Goal: Task Accomplishment & Management: Manage account settings

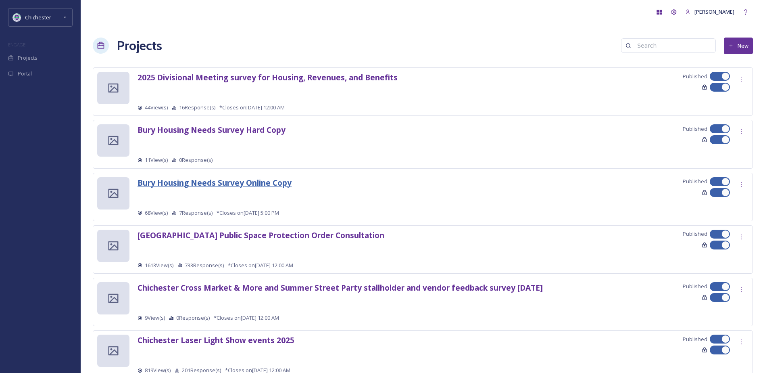
click at [243, 179] on strong "Bury Housing Needs Survey Online Copy" at bounding box center [215, 182] width 154 height 11
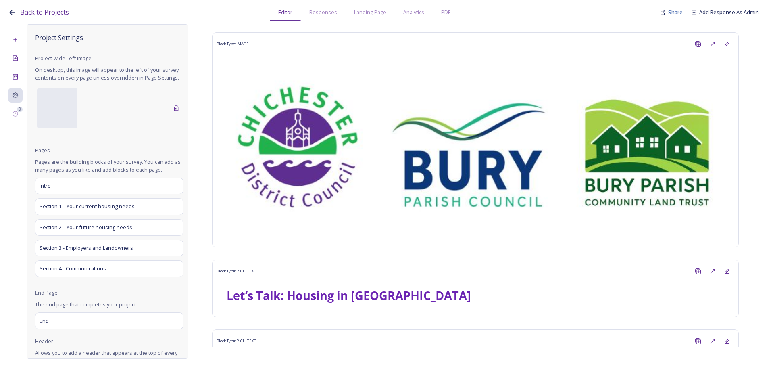
click at [677, 12] on span "Share" at bounding box center [676, 11] width 15 height 7
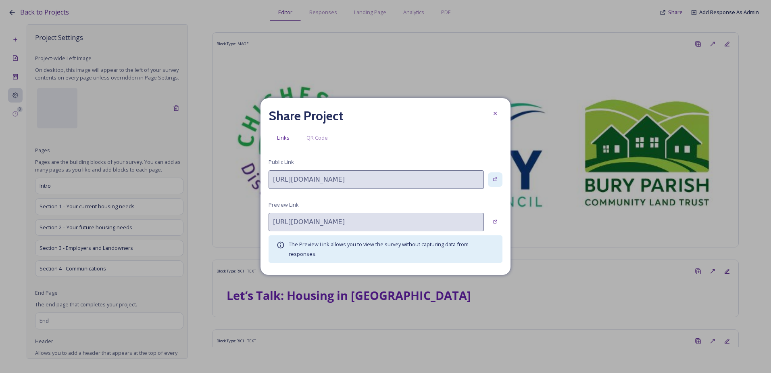
click at [496, 177] on icon at bounding box center [495, 179] width 5 height 5
click at [492, 111] on icon at bounding box center [495, 113] width 6 height 6
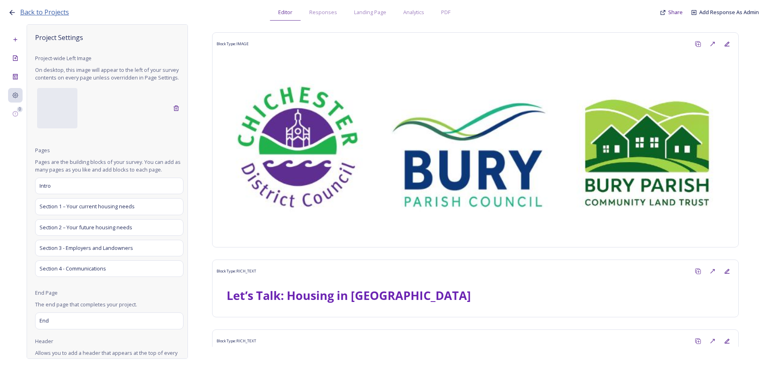
click at [49, 12] on span "Back to Projects" at bounding box center [44, 12] width 49 height 9
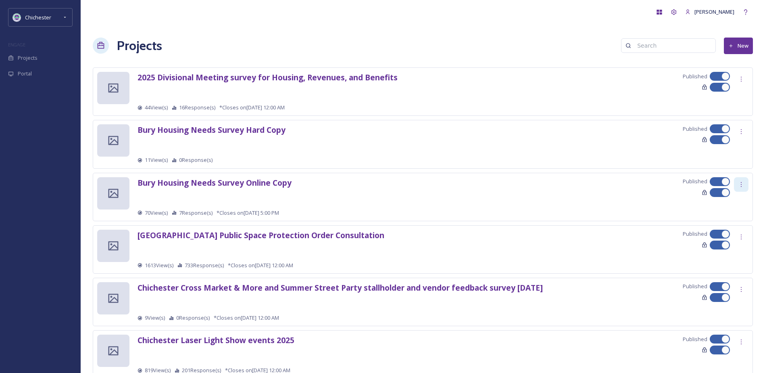
click at [743, 182] on icon at bounding box center [741, 184] width 6 height 6
click at [728, 201] on div "Edit" at bounding box center [730, 202] width 38 height 16
click at [747, 188] on div at bounding box center [741, 184] width 15 height 15
click at [734, 220] on span "Edit Settings" at bounding box center [730, 218] width 30 height 8
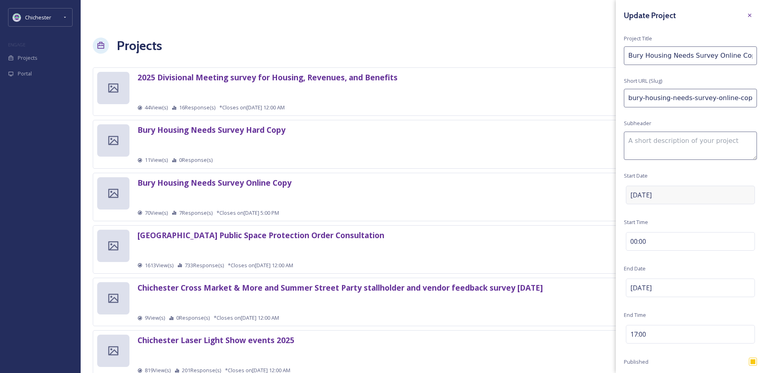
click at [684, 194] on div "Sep 17 2025" at bounding box center [690, 195] width 129 height 19
drag, startPoint x: 679, startPoint y: 193, endPoint x: 673, endPoint y: 194, distance: 5.8
click at [673, 194] on input "09/17/2025" at bounding box center [666, 195] width 80 height 18
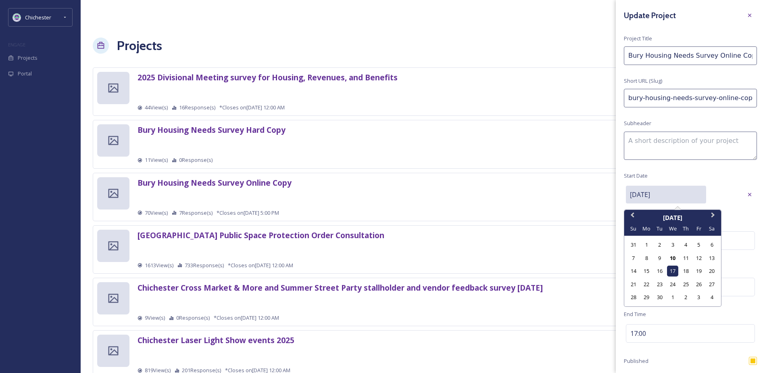
drag, startPoint x: 677, startPoint y: 197, endPoint x: 621, endPoint y: 196, distance: 56.1
click at [621, 196] on div "Update Project Project Title Bury Housing Needs Survey Online Copy Short URL (S…" at bounding box center [690, 251] width 149 height 502
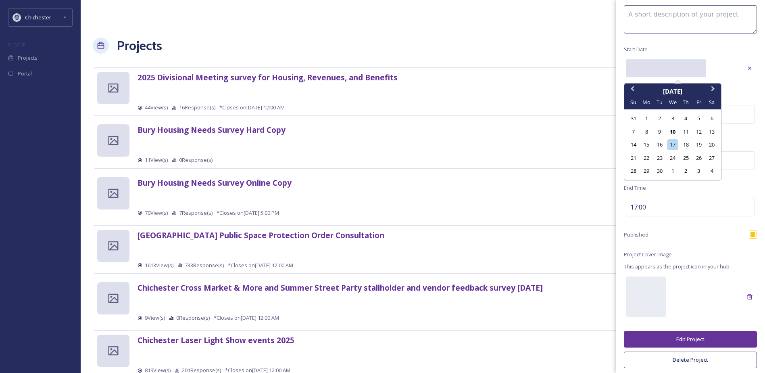
scroll to position [130, 0]
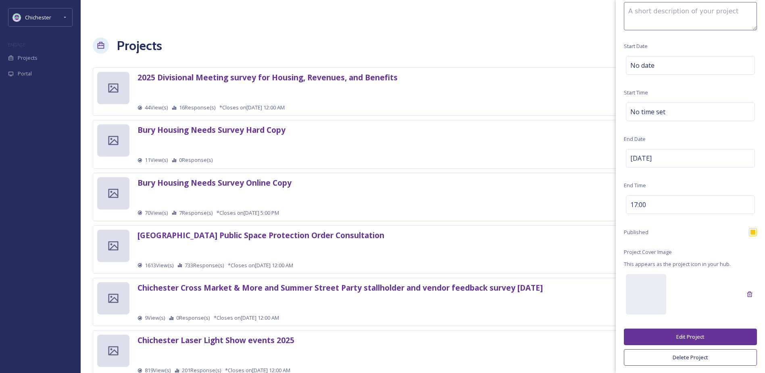
click at [677, 335] on button "Edit Project" at bounding box center [690, 336] width 133 height 17
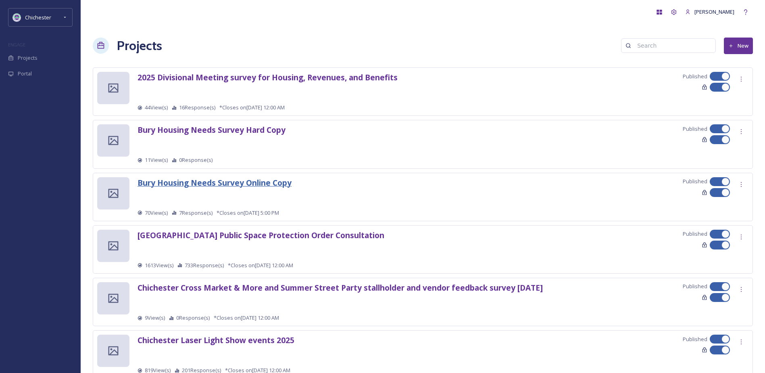
click at [208, 184] on strong "Bury Housing Needs Survey Online Copy" at bounding box center [215, 182] width 154 height 11
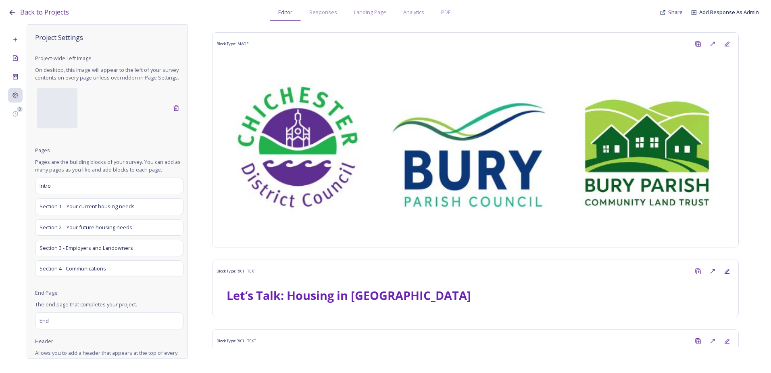
click at [686, 11] on div "Back to Projects Editor Responses Landing Page Analytics PDF Share Add Response…" at bounding box center [387, 10] width 759 height 21
click at [680, 12] on span "Share" at bounding box center [676, 11] width 15 height 7
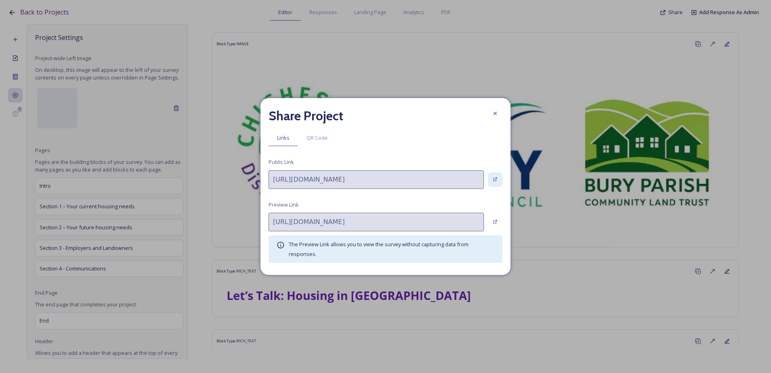
click at [493, 180] on icon at bounding box center [495, 179] width 5 height 5
click at [492, 117] on div at bounding box center [495, 113] width 15 height 15
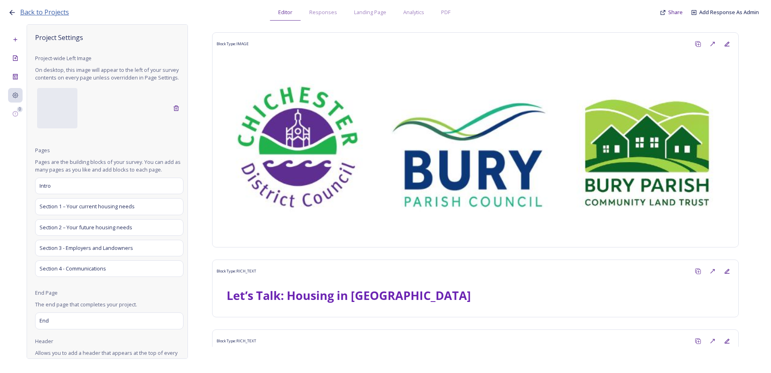
click at [22, 15] on span "Back to Projects" at bounding box center [44, 12] width 49 height 9
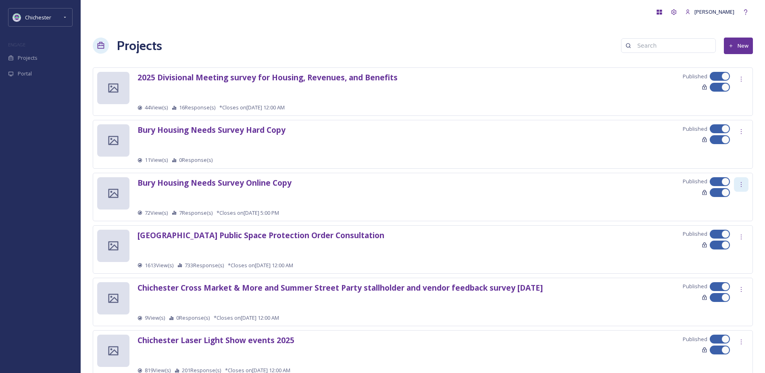
click at [746, 183] on div at bounding box center [741, 184] width 15 height 15
click at [738, 217] on span "Edit Settings" at bounding box center [730, 218] width 30 height 8
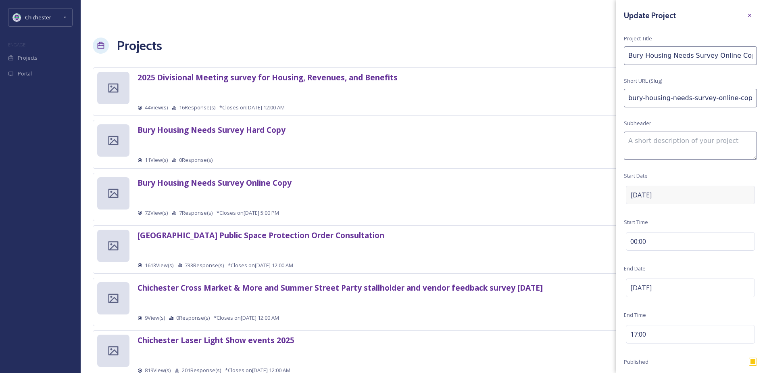
click at [702, 191] on div "Sep 17 2025" at bounding box center [690, 195] width 129 height 19
click at [748, 194] on div "Clear" at bounding box center [750, 194] width 15 height 15
click at [727, 215] on div "Update Project Project Title Bury Housing Needs Survey Online Copy Short URL (S…" at bounding box center [690, 251] width 149 height 502
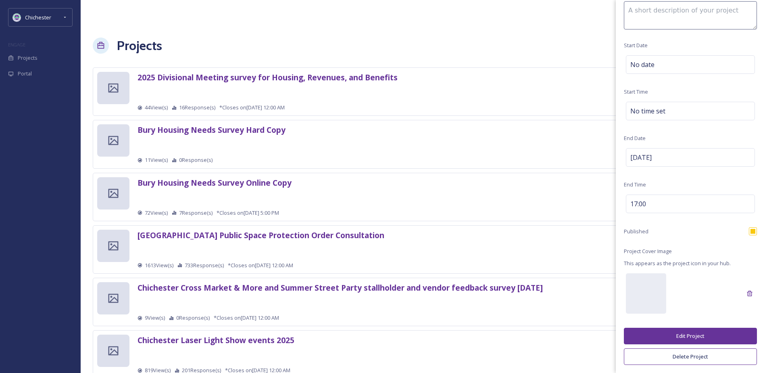
click at [684, 337] on button "Edit Project" at bounding box center [690, 336] width 133 height 17
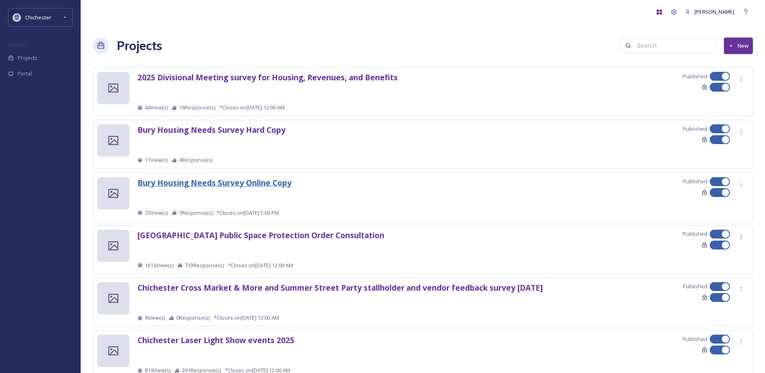
click at [277, 182] on strong "Bury Housing Needs Survey Online Copy" at bounding box center [215, 182] width 154 height 11
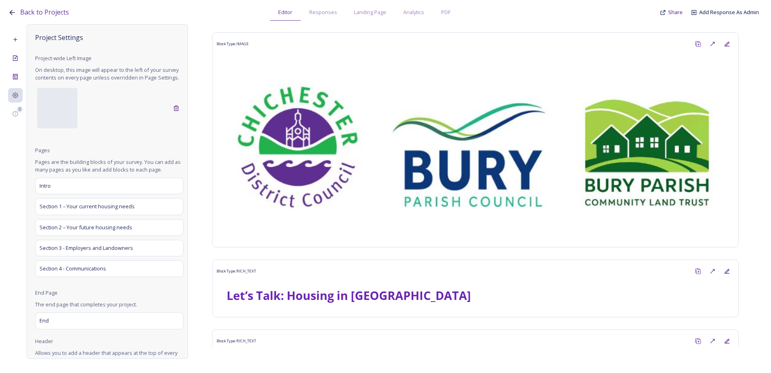
click at [673, 7] on div "Back to Projects Editor Responses Landing Page Analytics PDF Share Add Response…" at bounding box center [387, 10] width 759 height 21
click at [675, 10] on span "Share" at bounding box center [676, 11] width 15 height 7
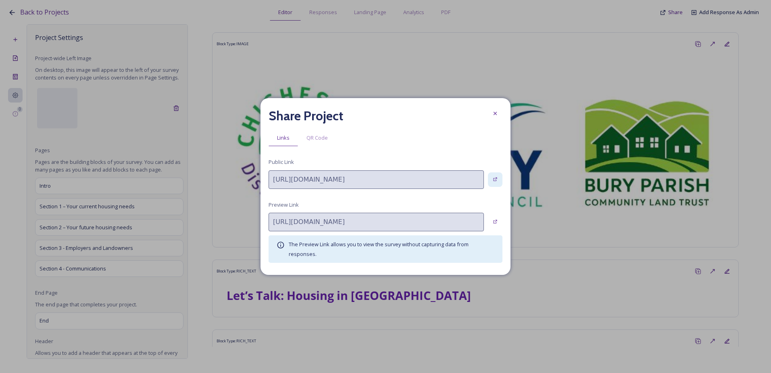
click at [501, 173] on div at bounding box center [495, 179] width 15 height 15
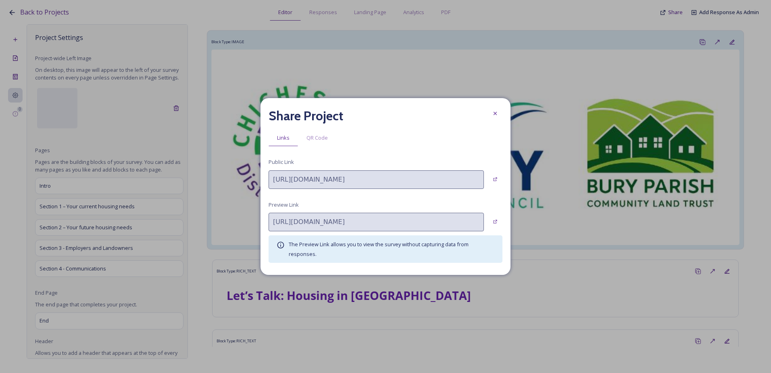
click at [497, 111] on icon at bounding box center [495, 113] width 6 height 6
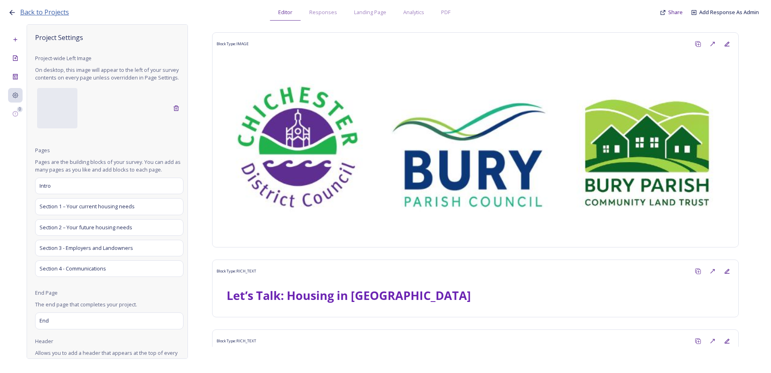
click at [50, 9] on span "Back to Projects" at bounding box center [44, 12] width 49 height 9
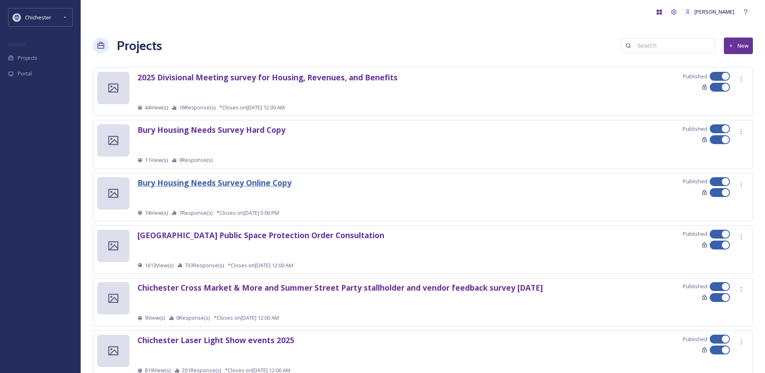
click at [270, 186] on strong "Bury Housing Needs Survey Online Copy" at bounding box center [215, 182] width 154 height 11
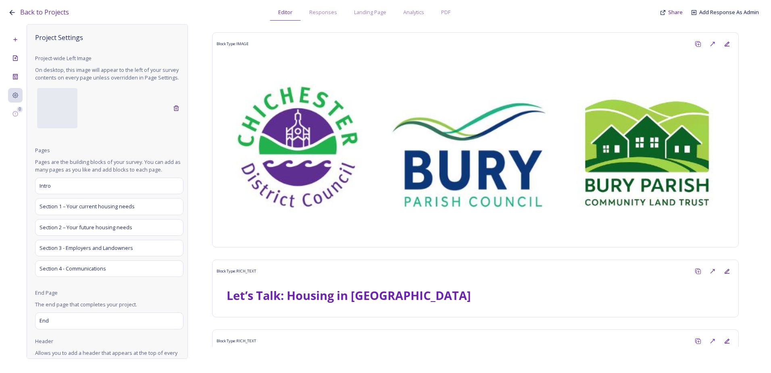
click at [16, 9] on icon at bounding box center [12, 12] width 8 height 8
click at [29, 11] on span "Back to Projects" at bounding box center [44, 12] width 49 height 9
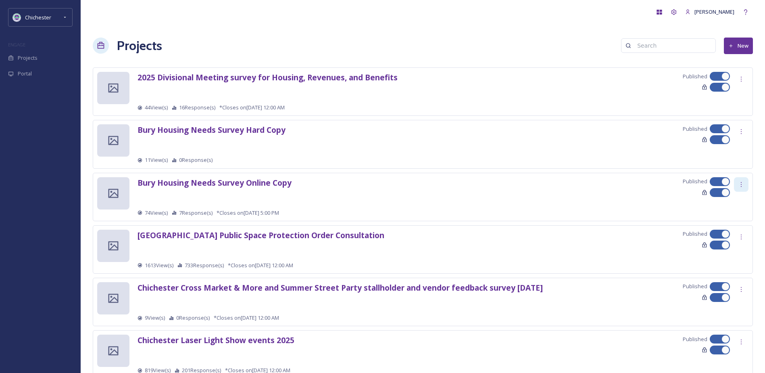
click at [746, 186] on div at bounding box center [741, 184] width 15 height 15
click at [735, 214] on span "Edit Settings" at bounding box center [730, 218] width 30 height 8
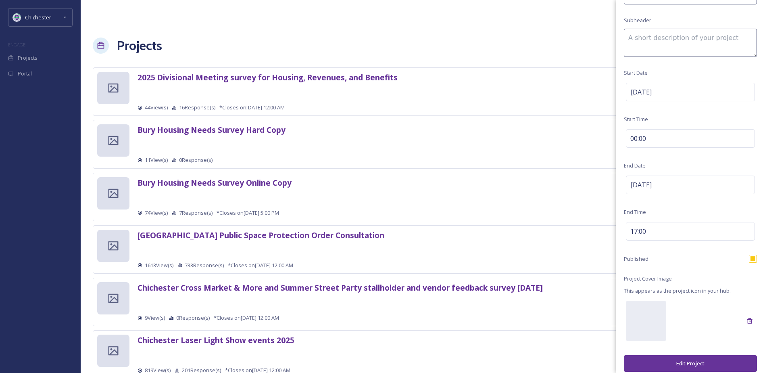
scroll to position [90, 0]
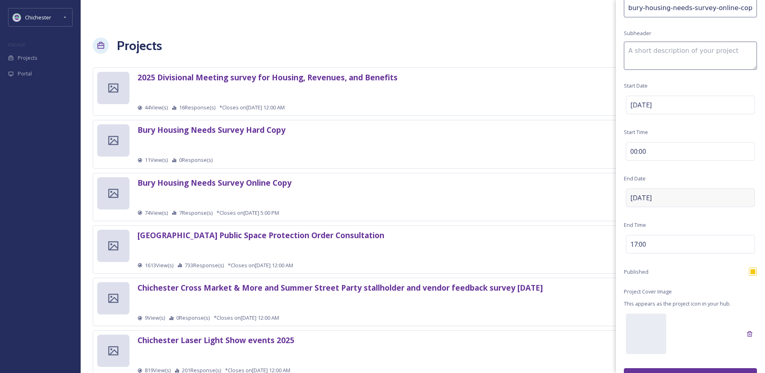
click at [684, 190] on div "Oct 20 2025" at bounding box center [690, 197] width 129 height 19
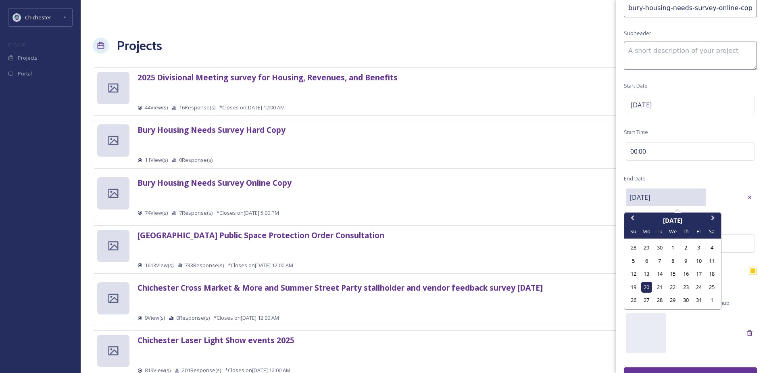
drag, startPoint x: 672, startPoint y: 201, endPoint x: 619, endPoint y: 201, distance: 53.3
click at [619, 201] on div "Update Project Project Title Bury Housing Needs Survey Online Copy Short URL (S…" at bounding box center [690, 161] width 149 height 502
click at [747, 198] on icon at bounding box center [750, 197] width 6 height 6
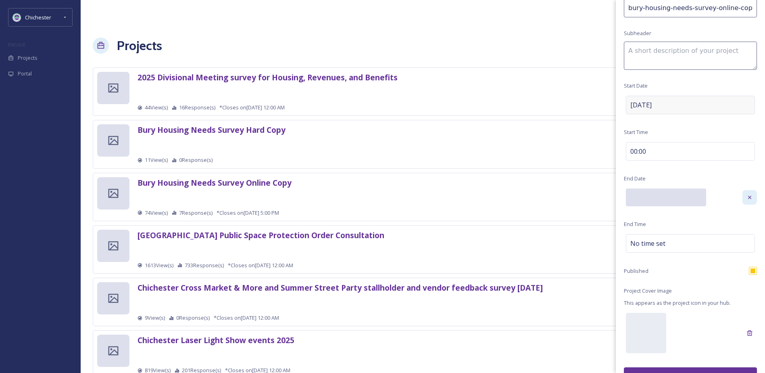
click at [727, 104] on div "Sep 17 2025" at bounding box center [690, 105] width 129 height 19
click at [747, 104] on icon at bounding box center [750, 104] width 6 height 6
click at [689, 179] on div "Update Project Project Title Bury Housing Needs Survey Online Copy Short URL (S…" at bounding box center [690, 161] width 149 height 503
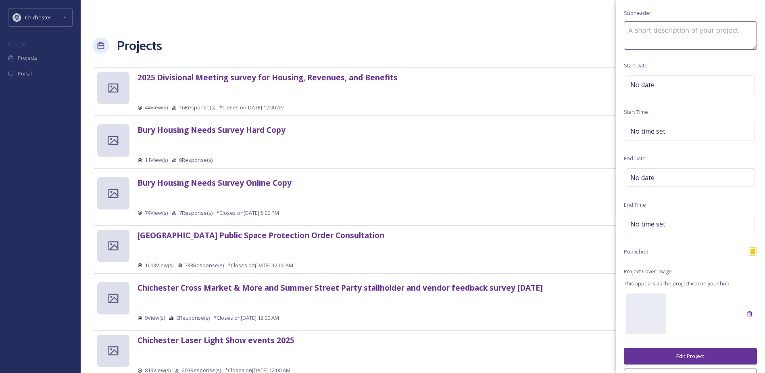
scroll to position [130, 0]
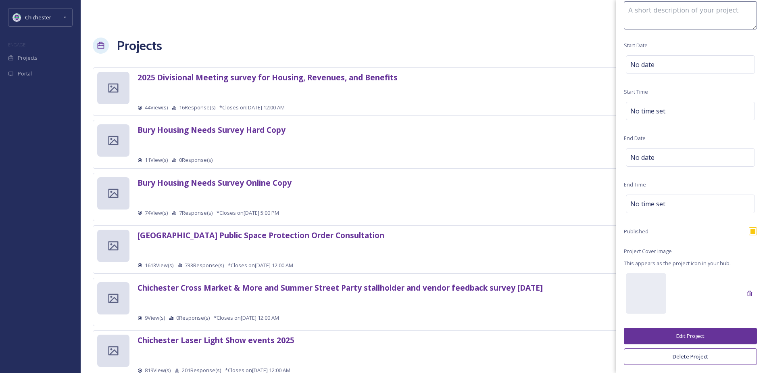
click at [689, 336] on button "Edit Project" at bounding box center [690, 336] width 133 height 17
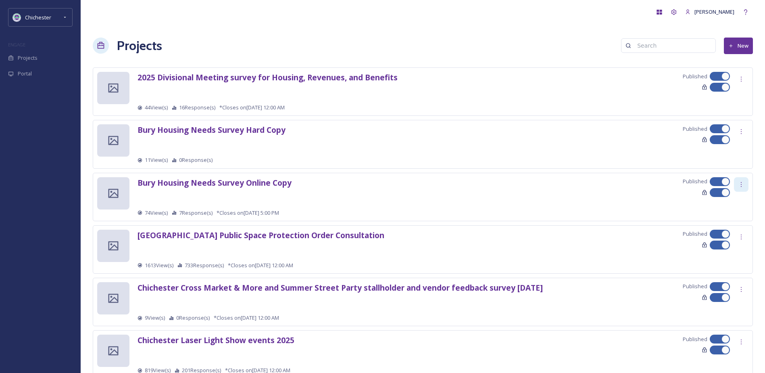
click at [746, 180] on div at bounding box center [741, 184] width 15 height 15
click at [738, 219] on span "Edit Settings" at bounding box center [730, 218] width 30 height 8
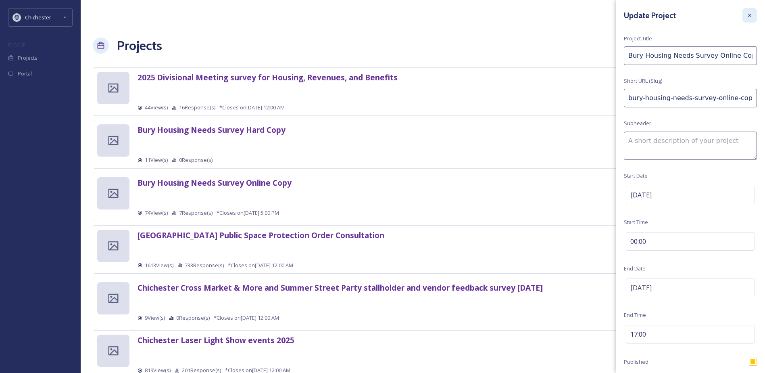
click at [748, 9] on div at bounding box center [750, 15] width 15 height 15
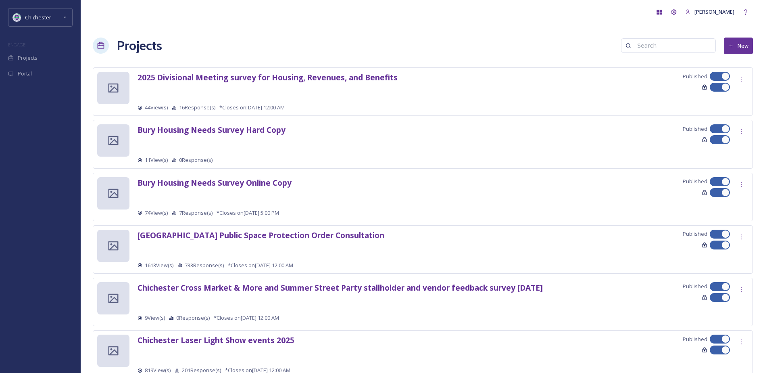
click at [717, 181] on div at bounding box center [716, 182] width 6 height 4
checkbox input "false"
click at [741, 185] on icon at bounding box center [741, 184] width 6 height 6
click at [732, 222] on div "Edit Settings" at bounding box center [730, 218] width 38 height 16
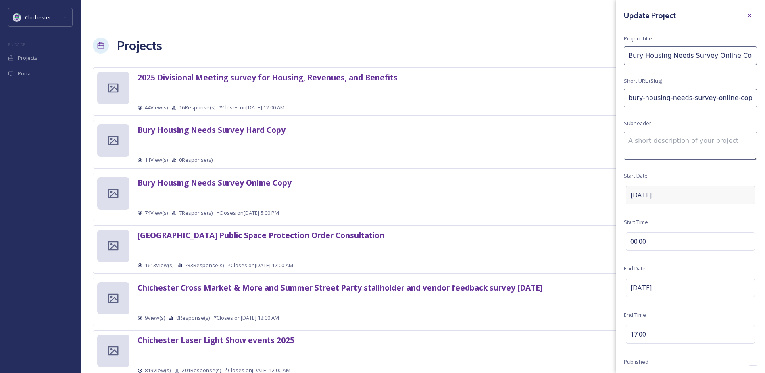
click at [704, 199] on div "Sep 17 2025" at bounding box center [690, 195] width 129 height 19
click at [747, 196] on icon at bounding box center [750, 194] width 6 height 6
click at [755, 284] on div "Update Project Project Title Bury Housing Needs Survey Online Copy Short URL (S…" at bounding box center [690, 251] width 149 height 502
click at [742, 290] on div "Oct 20 2025" at bounding box center [690, 287] width 129 height 19
click at [750, 289] on div "Clear" at bounding box center [750, 287] width 15 height 15
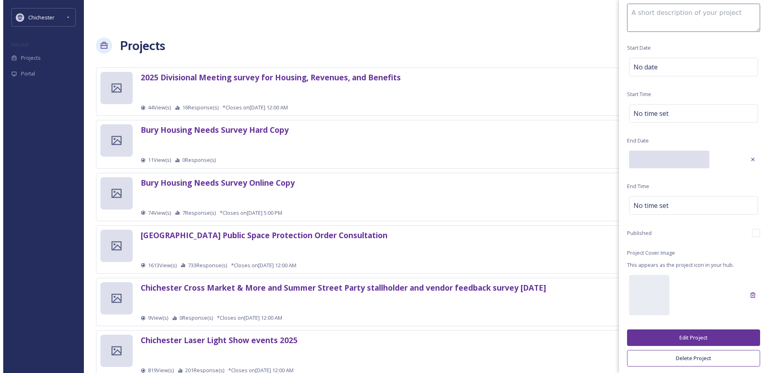
scroll to position [130, 0]
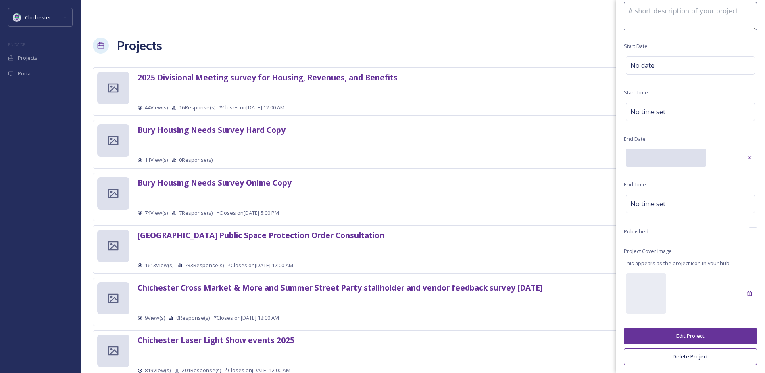
click at [688, 335] on button "Edit Project" at bounding box center [690, 336] width 133 height 17
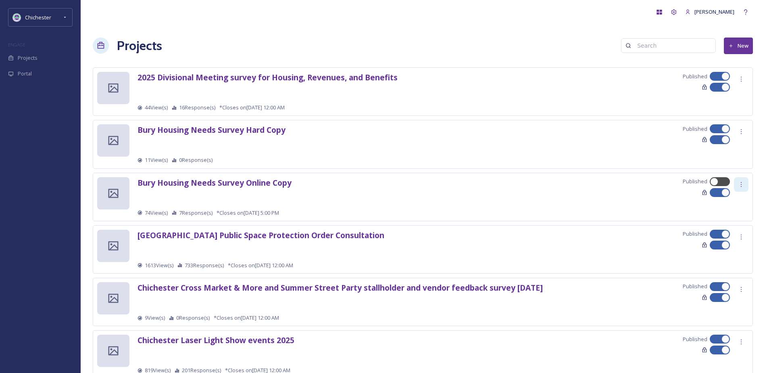
click at [744, 184] on icon at bounding box center [741, 184] width 6 height 6
click at [738, 215] on span "Edit Settings" at bounding box center [730, 218] width 30 height 8
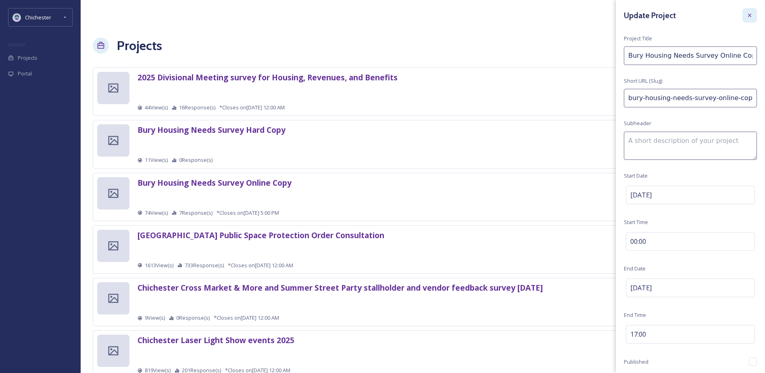
click at [747, 17] on icon at bounding box center [750, 15] width 6 height 6
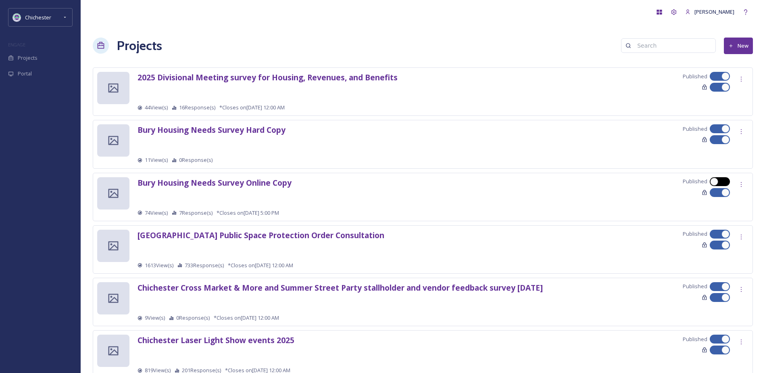
click at [718, 180] on div at bounding box center [715, 182] width 8 height 8
checkbox input "true"
click at [246, 180] on strong "Bury Housing Needs Survey Online Copy" at bounding box center [215, 182] width 154 height 11
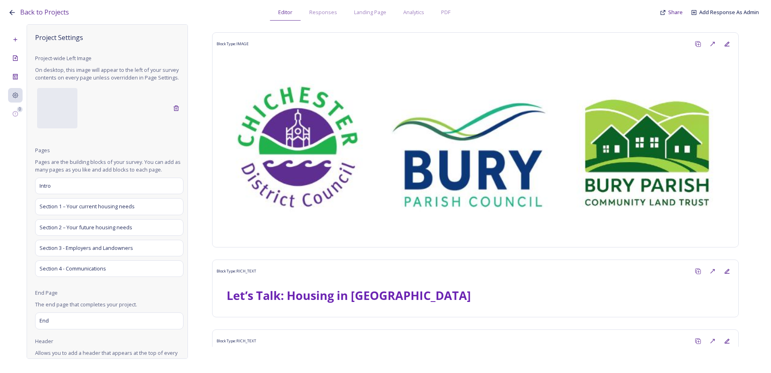
drag, startPoint x: 210, startPoint y: 13, endPoint x: 506, endPoint y: 8, distance: 296.2
click at [506, 8] on div "Back to Projects Editor Responses Landing Page Analytics PDF Share Add Response…" at bounding box center [387, 10] width 759 height 21
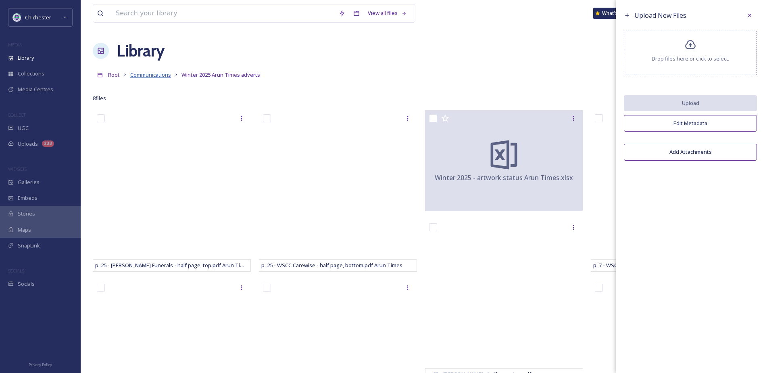
click at [163, 74] on span "Communications" at bounding box center [150, 74] width 41 height 7
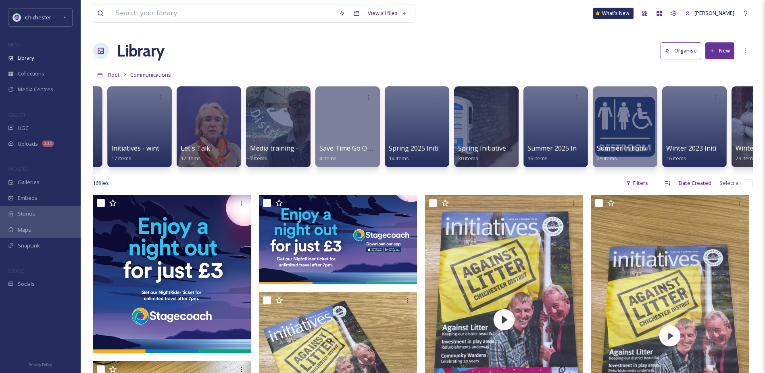
scroll to position [0, 891]
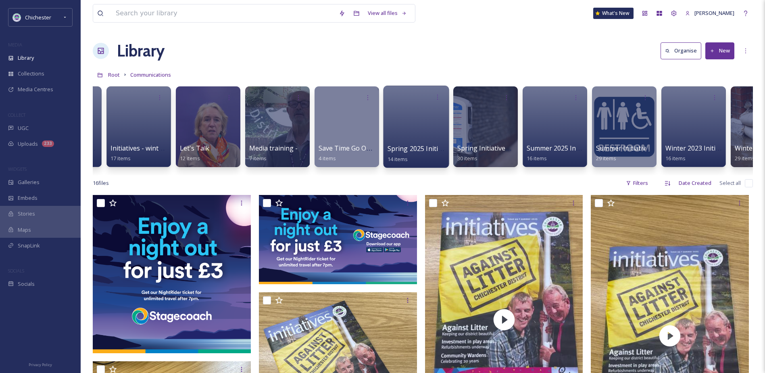
click at [412, 136] on div at bounding box center [416, 127] width 66 height 82
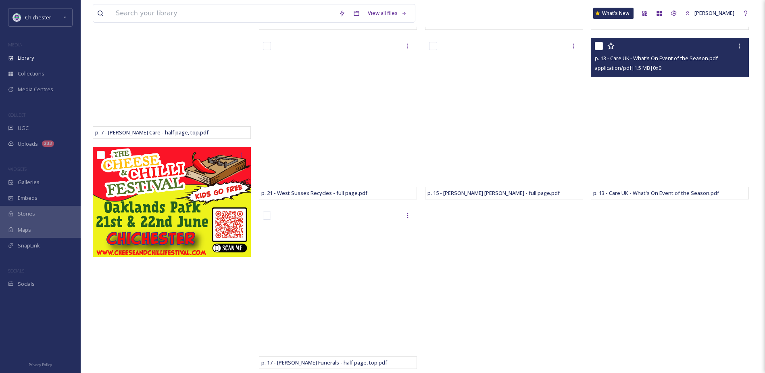
scroll to position [421, 0]
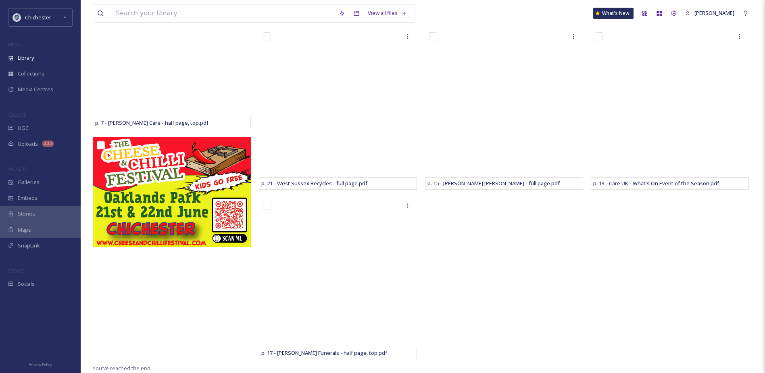
click at [537, 253] on div "p. 7 - CDC Textiles and Small Electricals - half page, bottom.pdf p. 23 - WSCC …" at bounding box center [506, 26] width 162 height 674
